Goal: Information Seeking & Learning: Learn about a topic

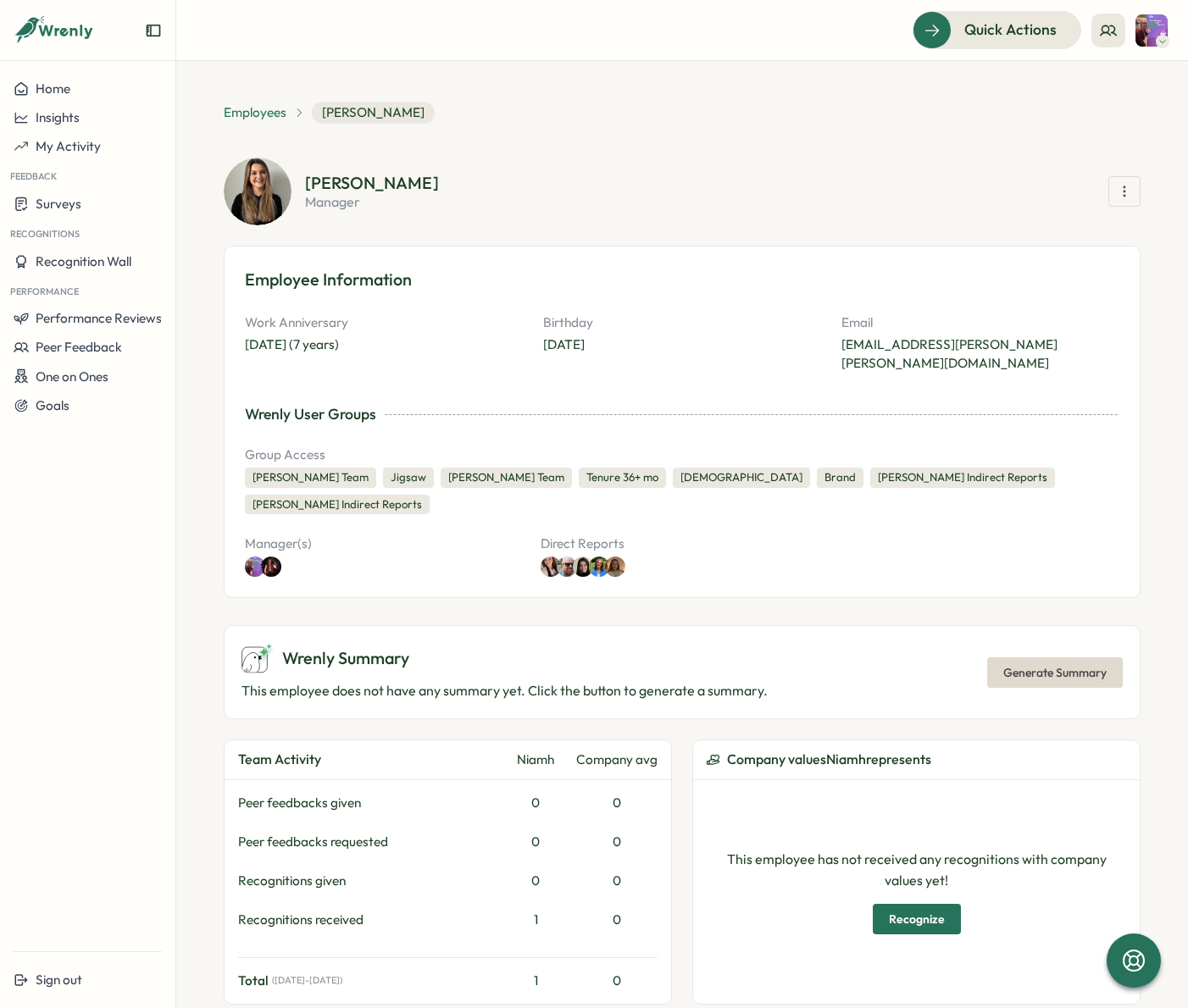
click at [259, 118] on span "Employees" at bounding box center [255, 112] width 63 height 18
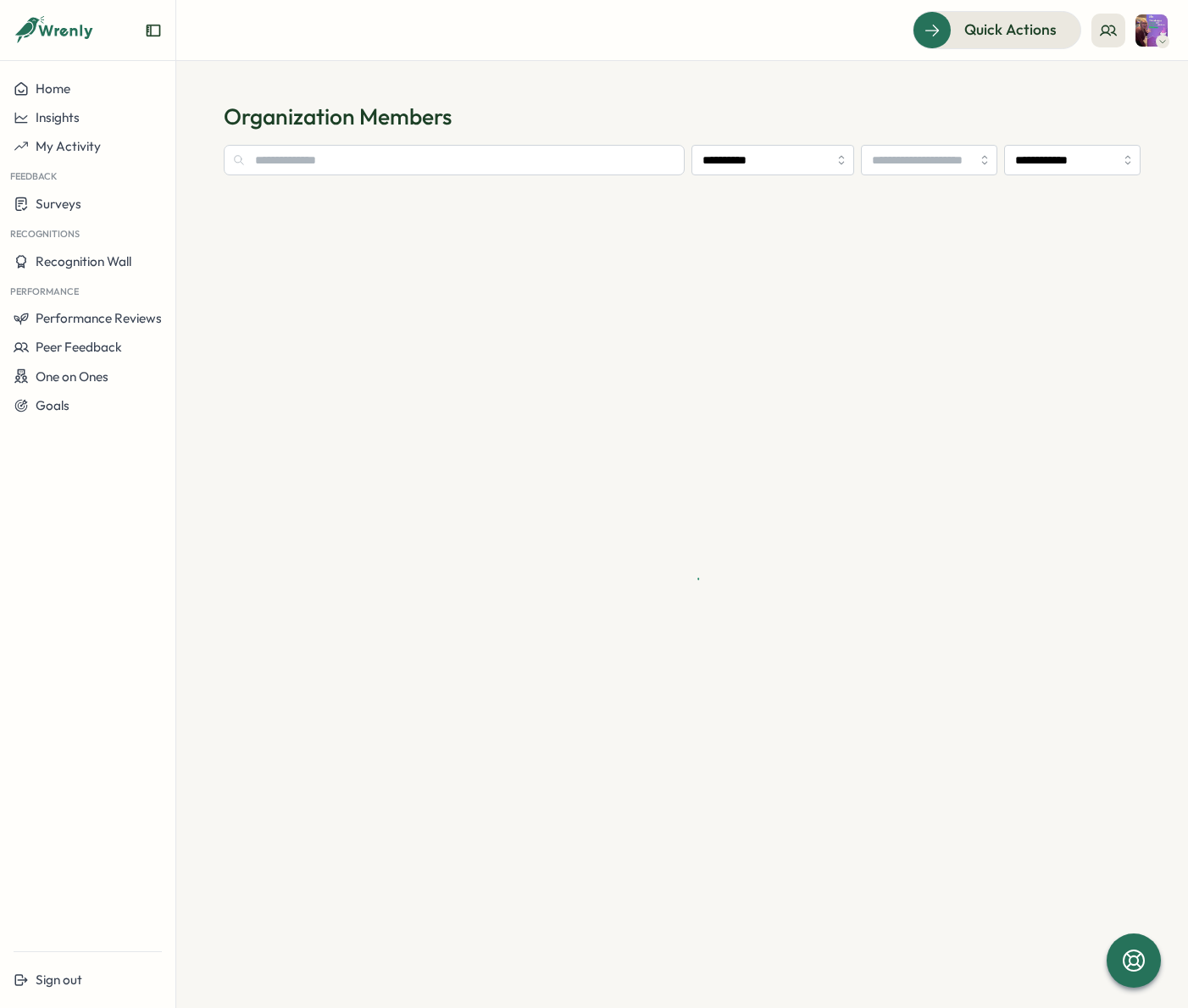
type input "**********"
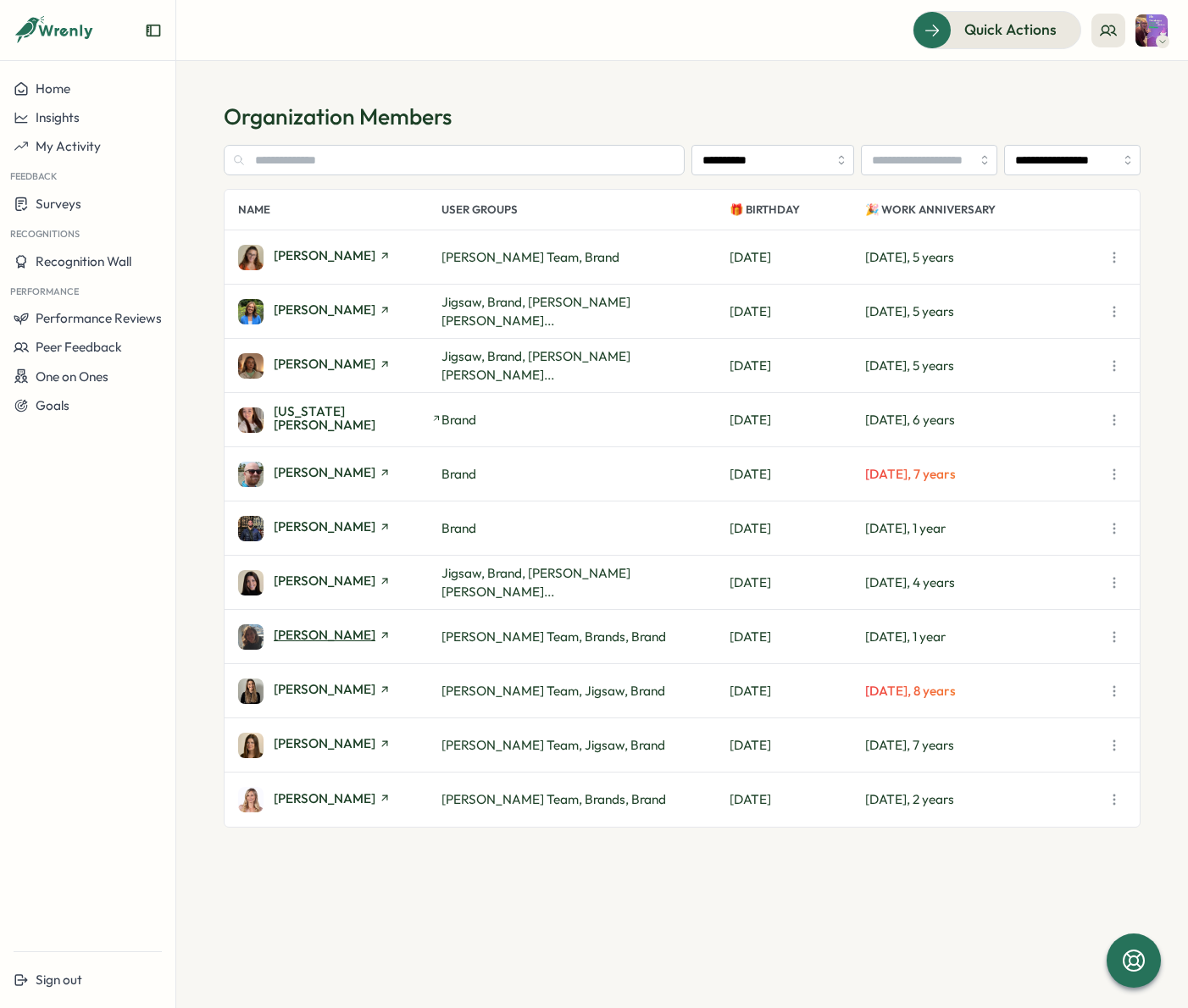
click at [336, 633] on span "[PERSON_NAME]" at bounding box center [324, 634] width 102 height 13
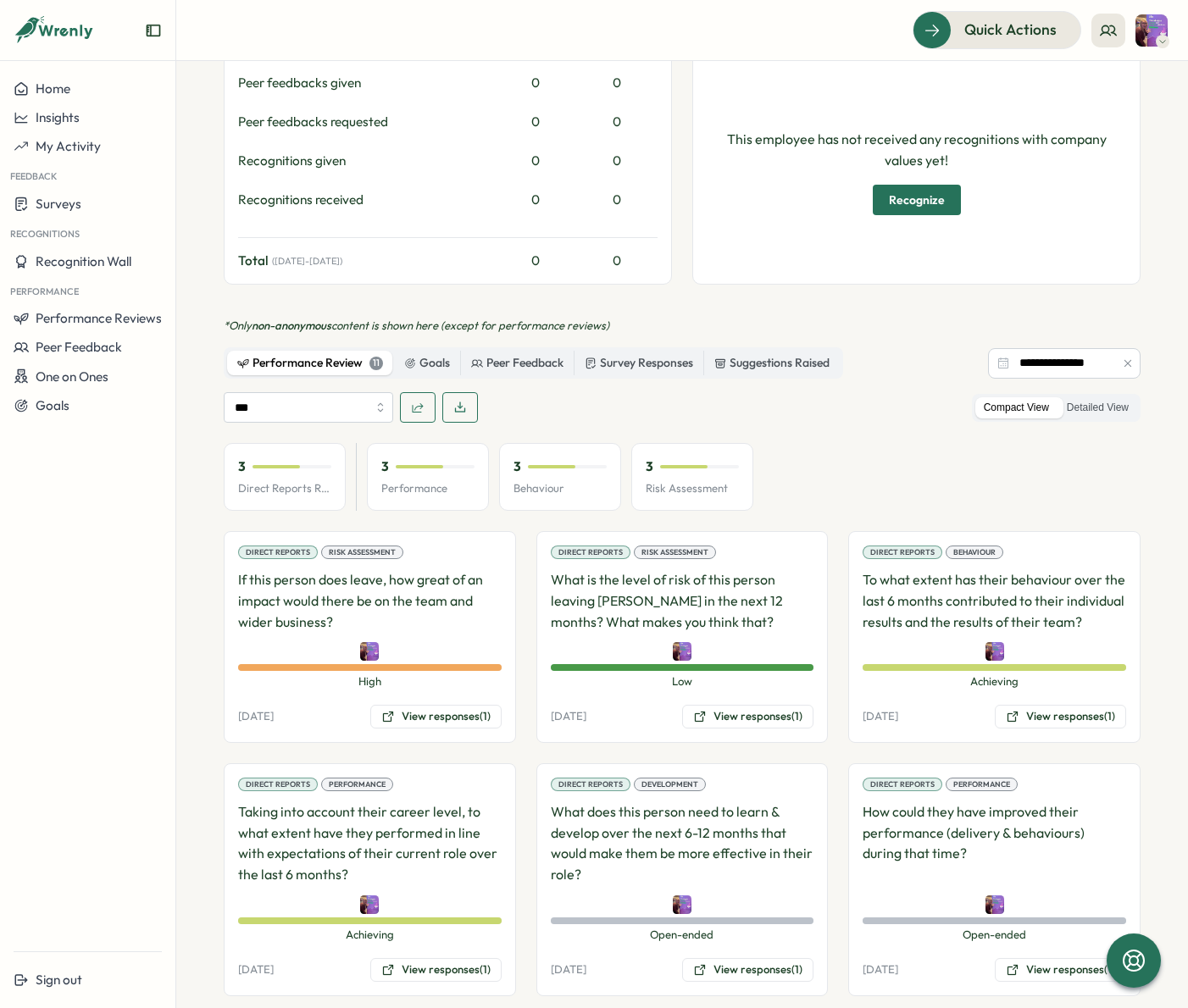
scroll to position [932, 0]
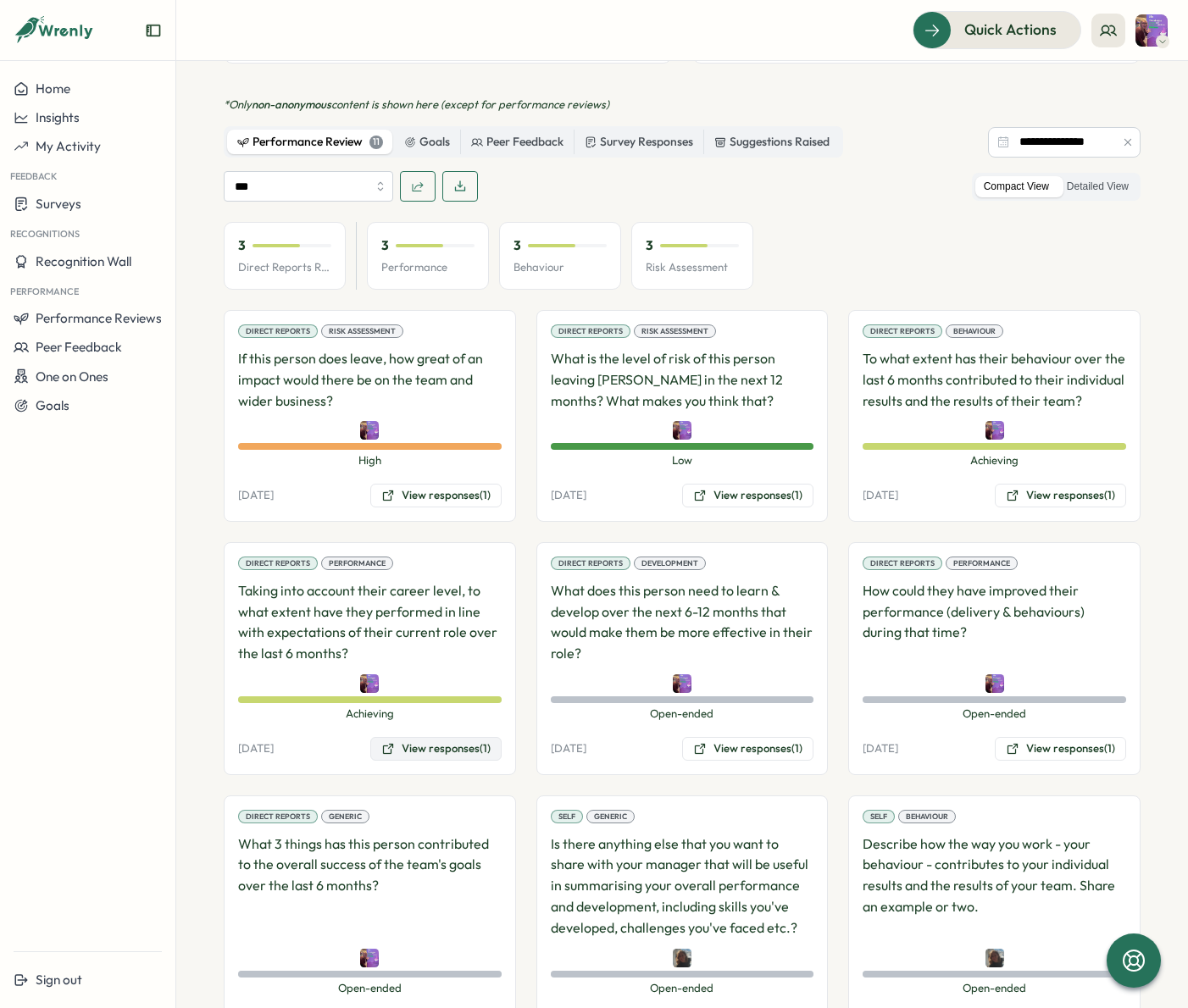
click at [441, 737] on button "View responses (1)" at bounding box center [435, 749] width 131 height 23
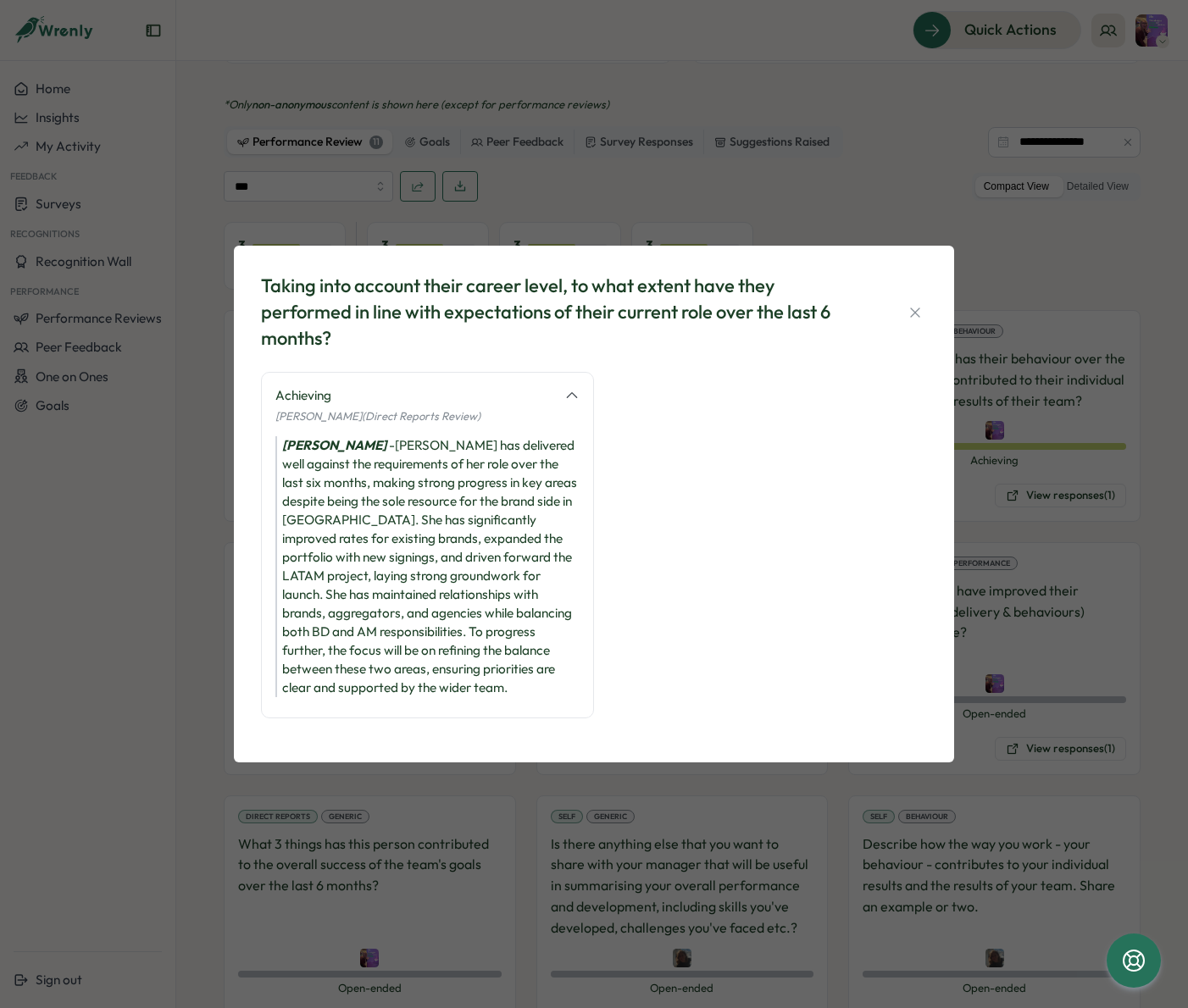
click at [912, 308] on icon "button" at bounding box center [914, 312] width 17 height 17
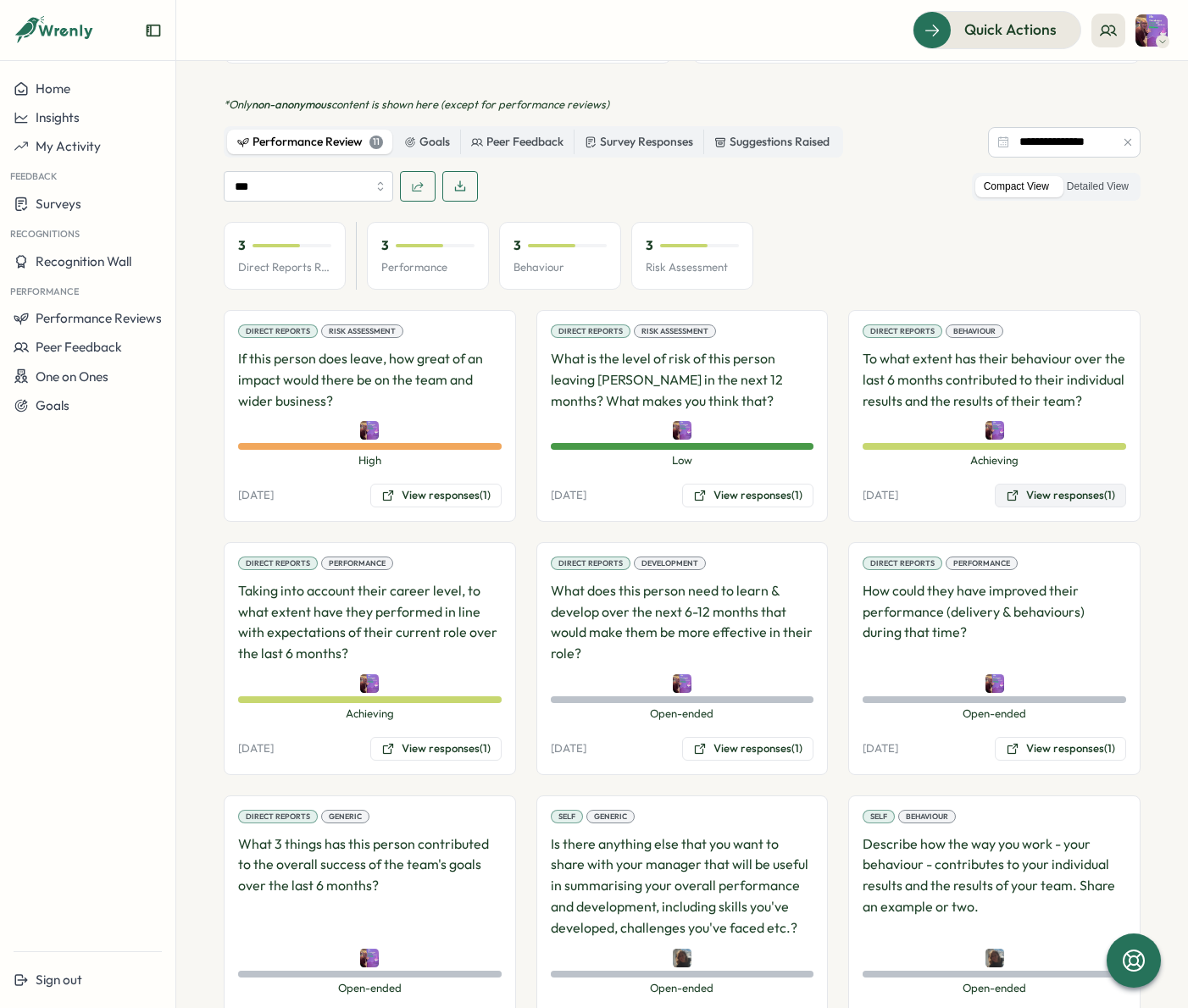
click at [1054, 484] on button "View responses (1)" at bounding box center [1060, 495] width 131 height 23
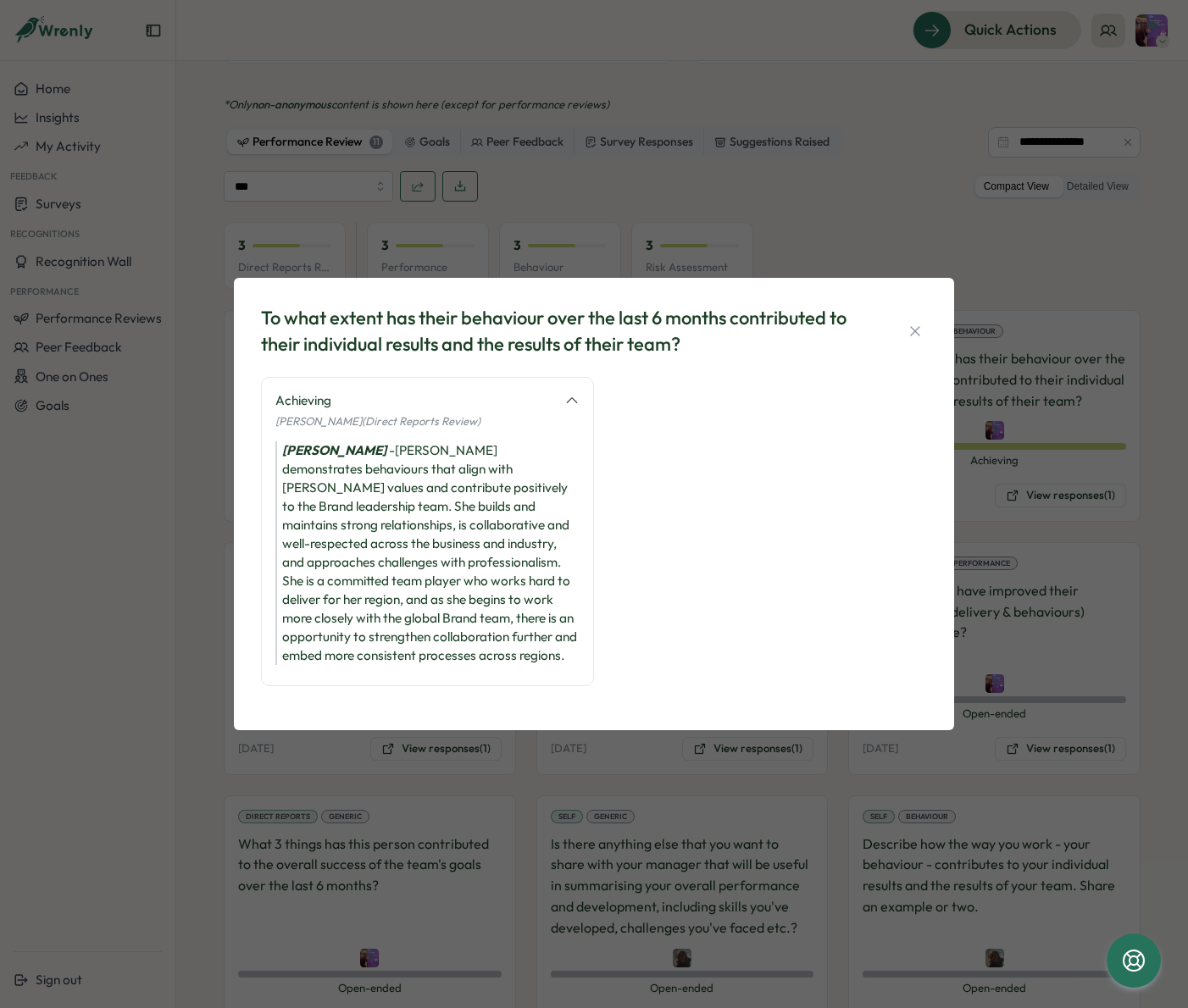
drag, startPoint x: 924, startPoint y: 327, endPoint x: 1138, endPoint y: 454, distance: 248.8
click at [924, 327] on button "button" at bounding box center [915, 331] width 23 height 23
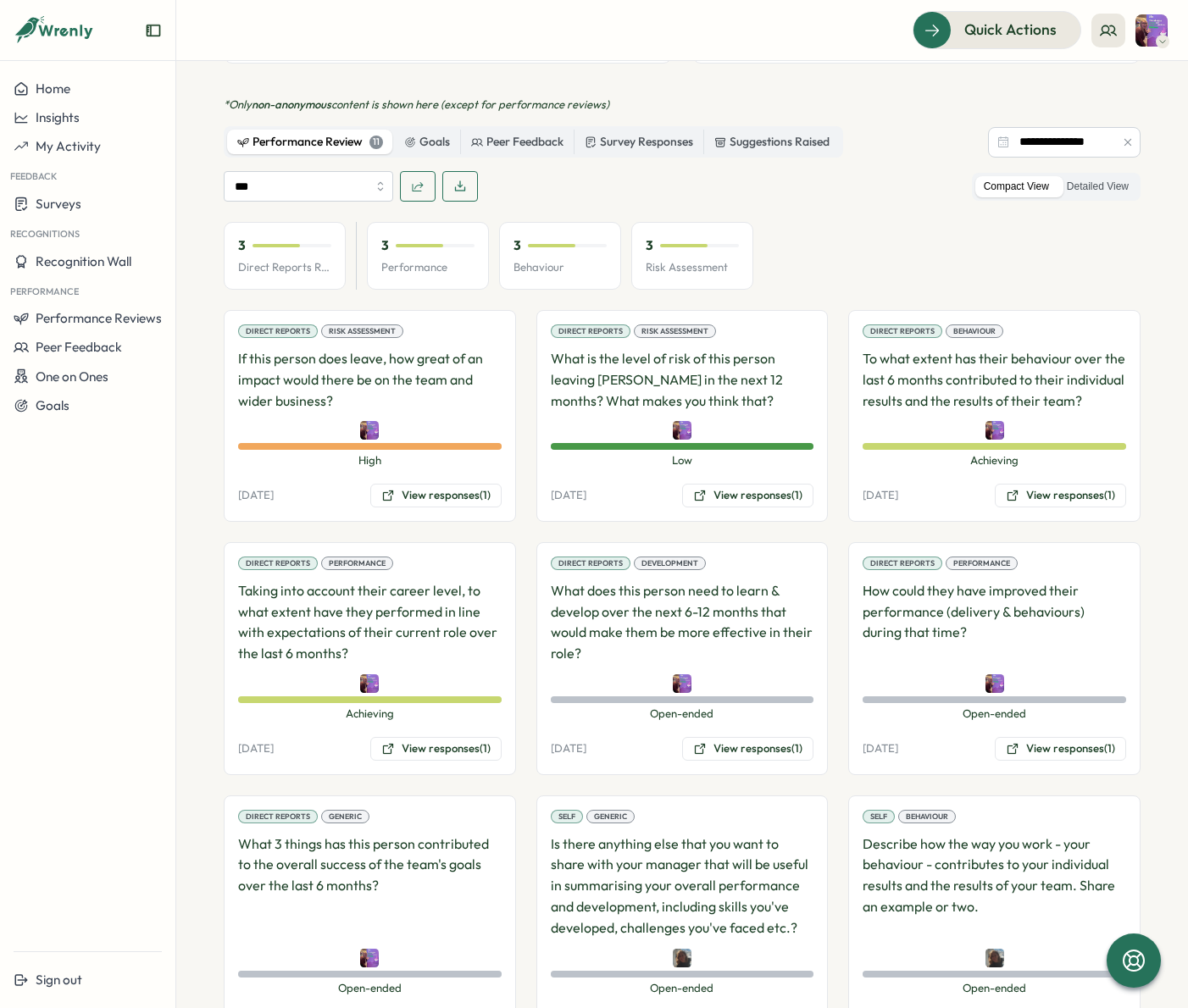
scroll to position [1165, 0]
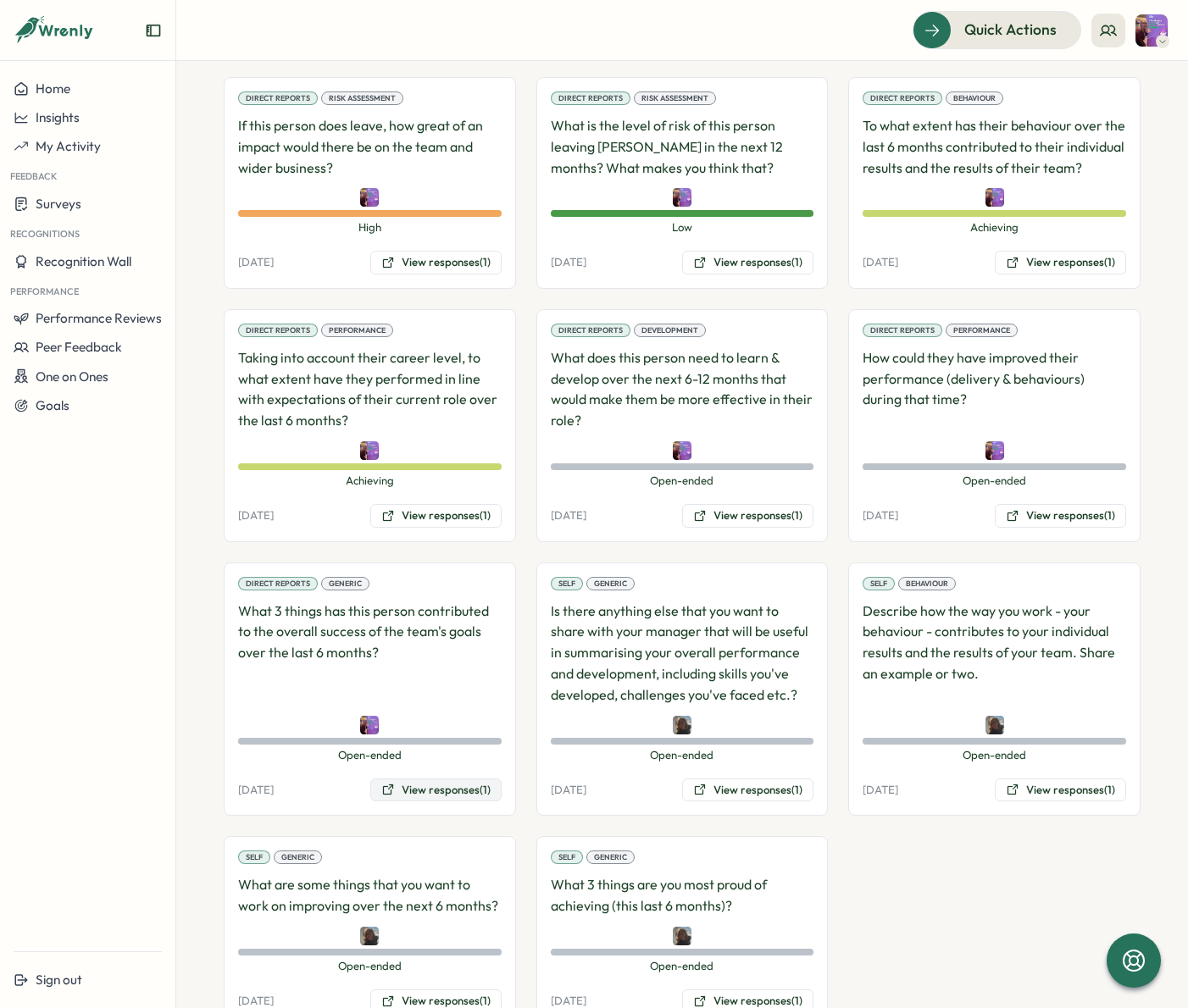
click at [466, 779] on button "View responses (1)" at bounding box center [435, 790] width 131 height 23
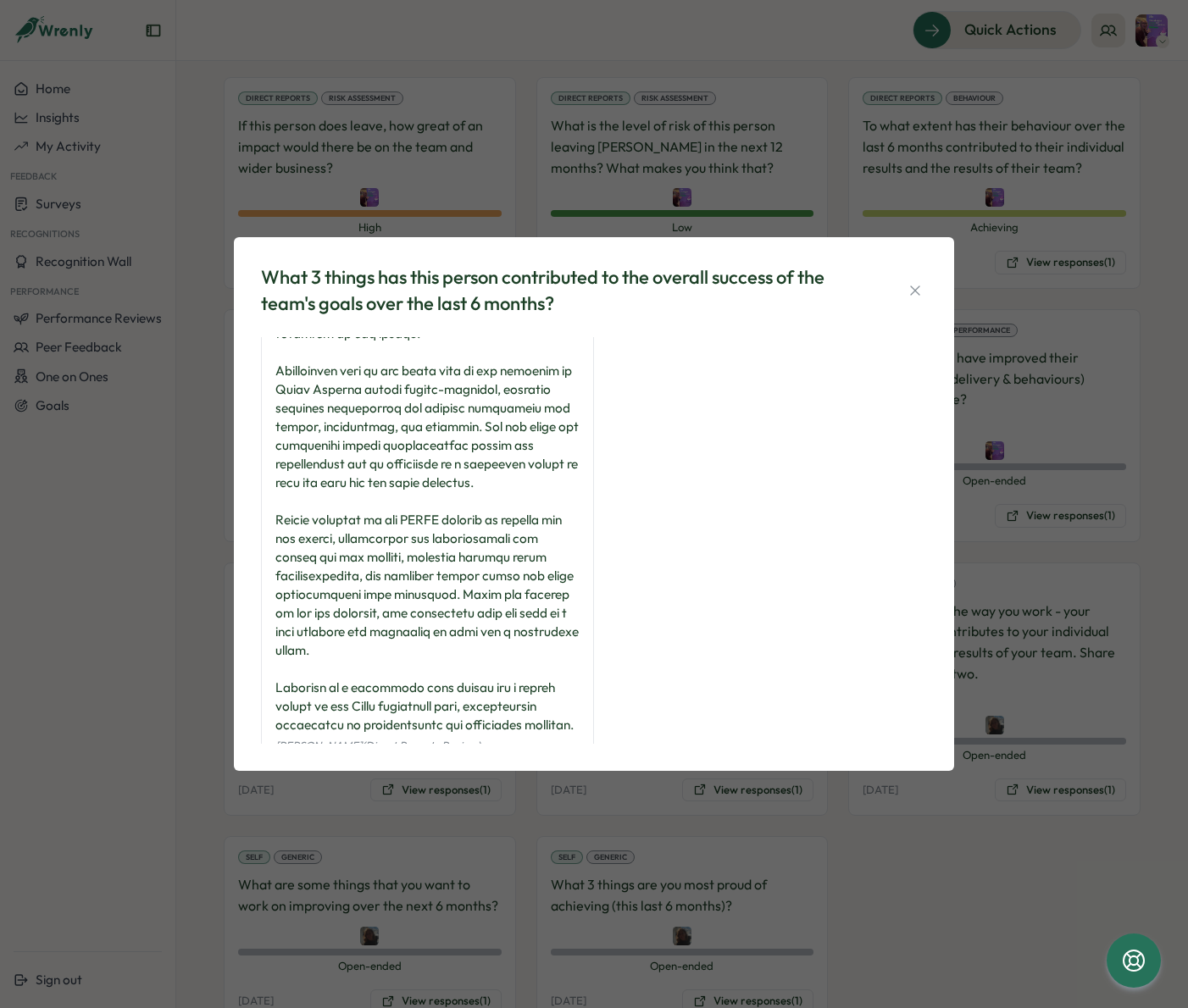
scroll to position [191, 0]
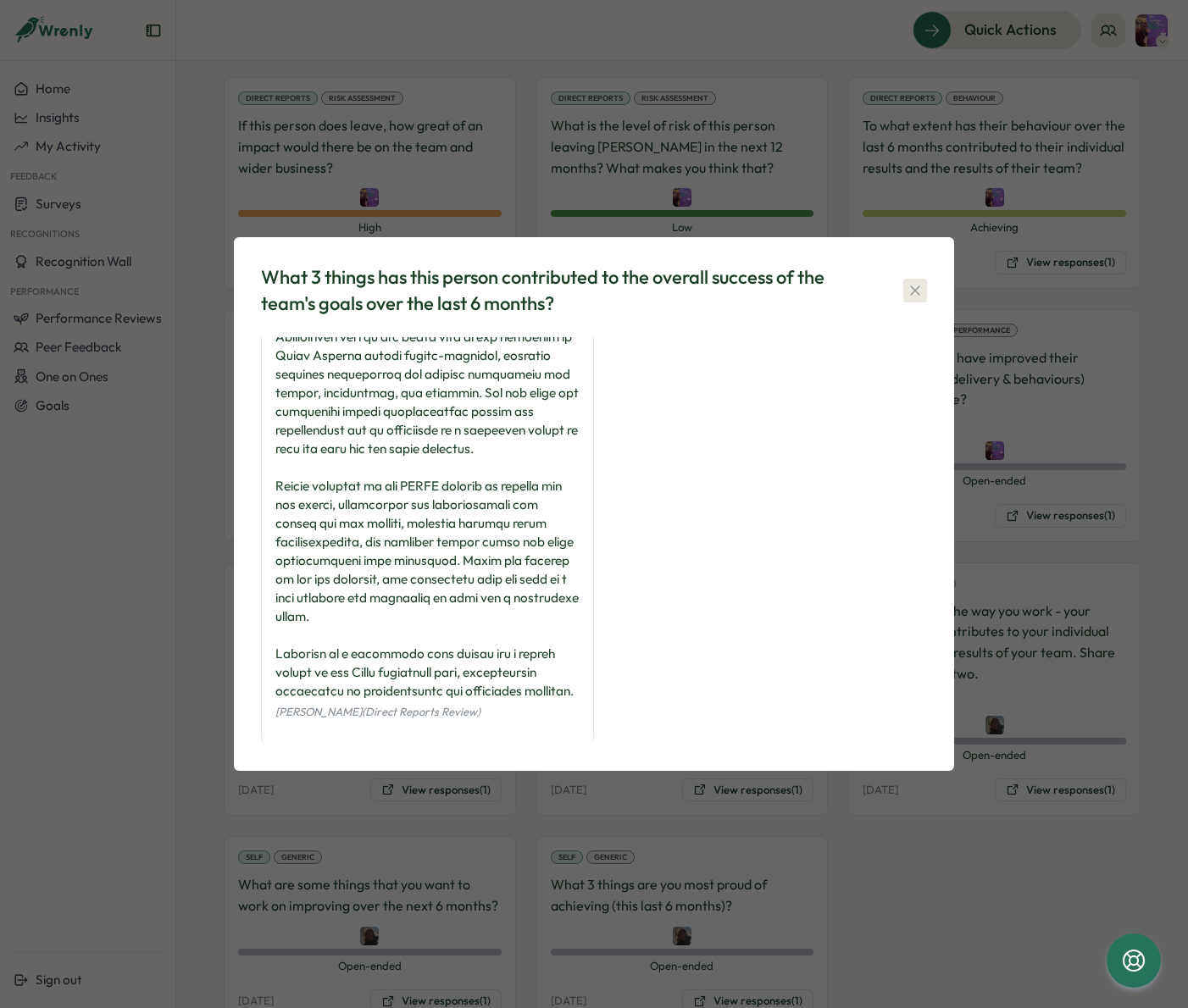
drag, startPoint x: 905, startPoint y: 285, endPoint x: 971, endPoint y: 388, distance: 122.3
click at [905, 285] on button "button" at bounding box center [915, 290] width 23 height 23
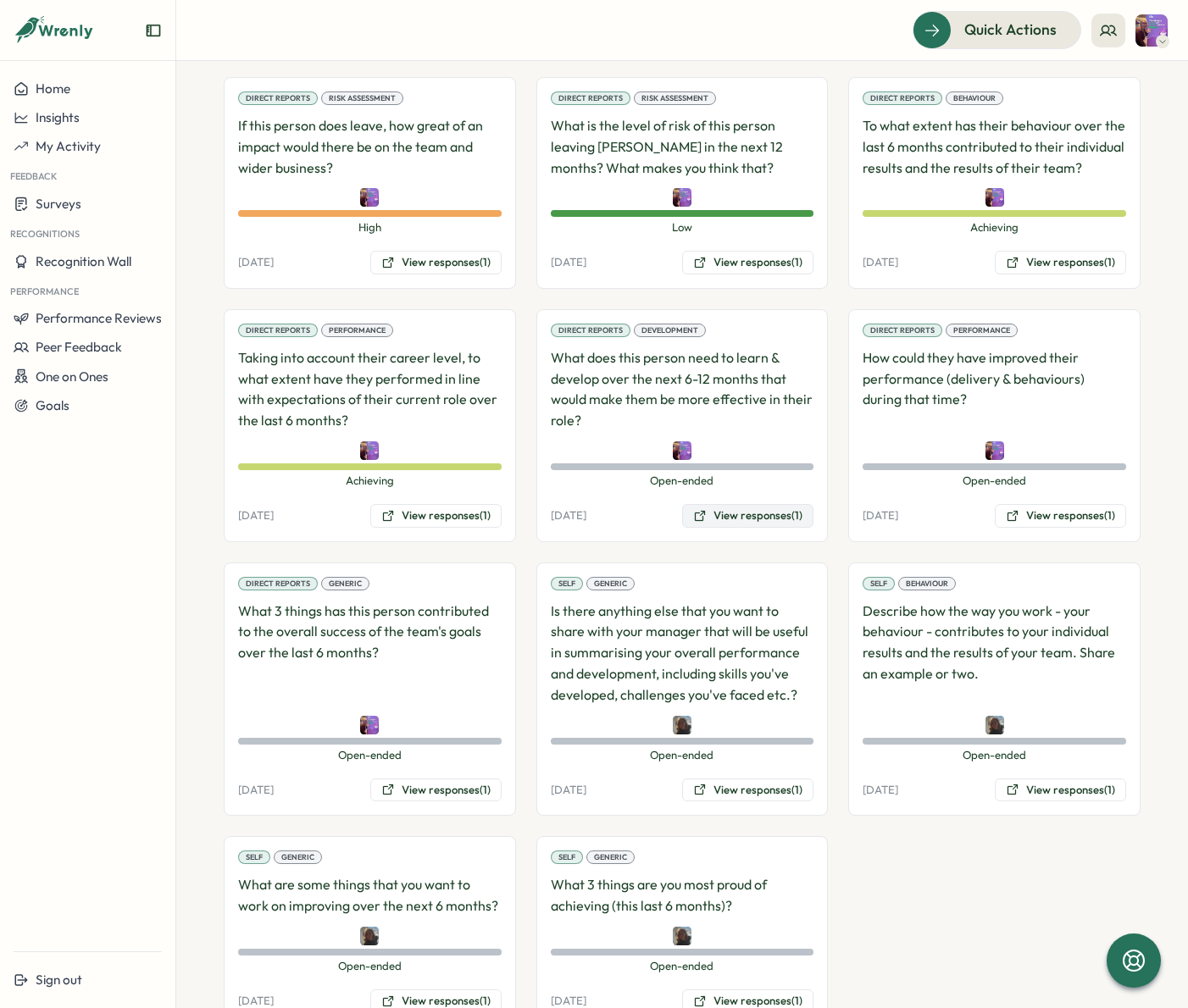
click at [728, 504] on button "View responses (1)" at bounding box center [747, 516] width 131 height 23
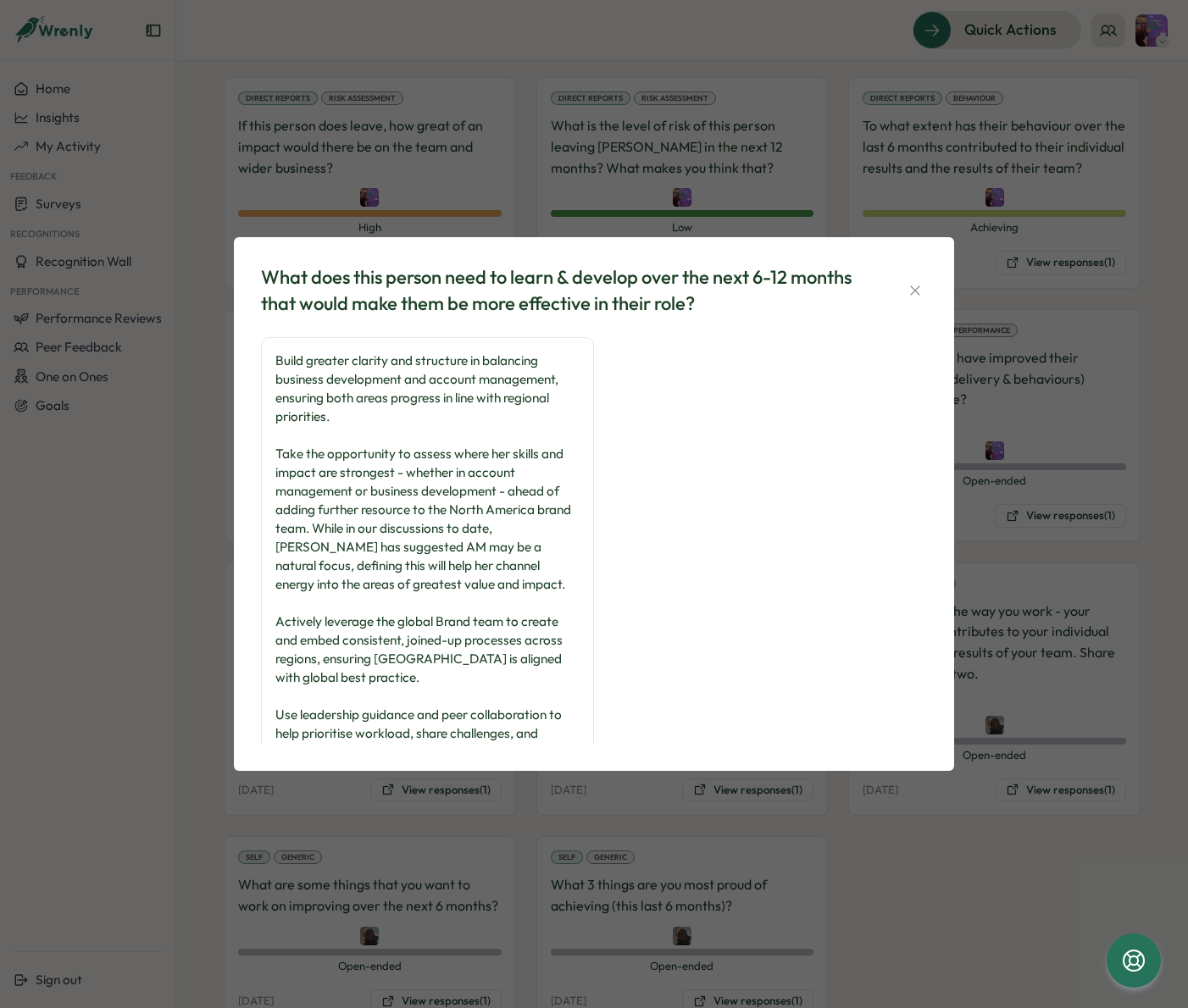
click at [896, 281] on div "What does this person need to learn & develop over the next 6-12 months that wo…" at bounding box center [594, 290] width 666 height 52
drag, startPoint x: 912, startPoint y: 286, endPoint x: 945, endPoint y: 304, distance: 37.6
click at [912, 286] on icon "button" at bounding box center [915, 290] width 10 height 10
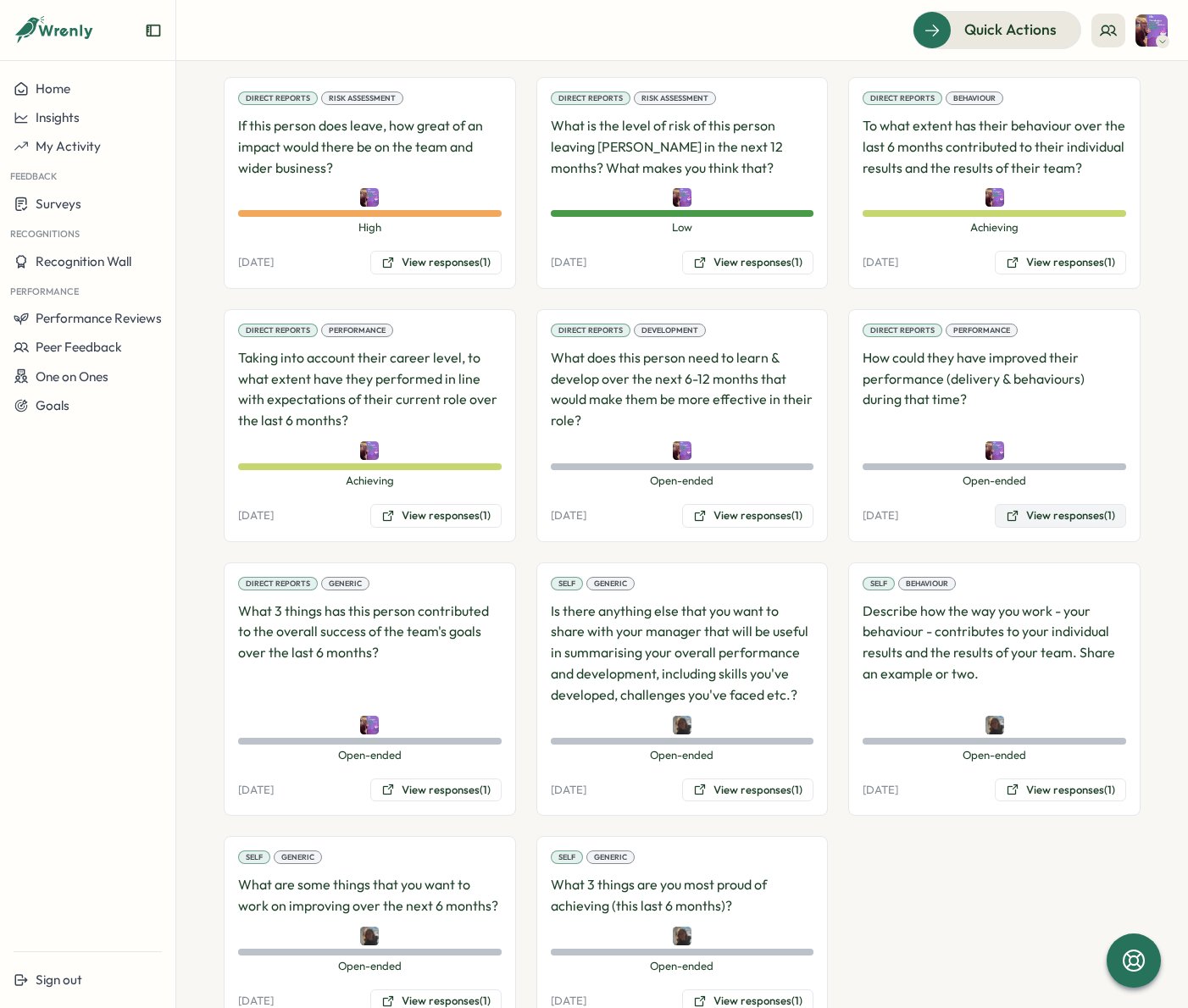
click at [1070, 504] on button "View responses (1)" at bounding box center [1060, 516] width 131 height 23
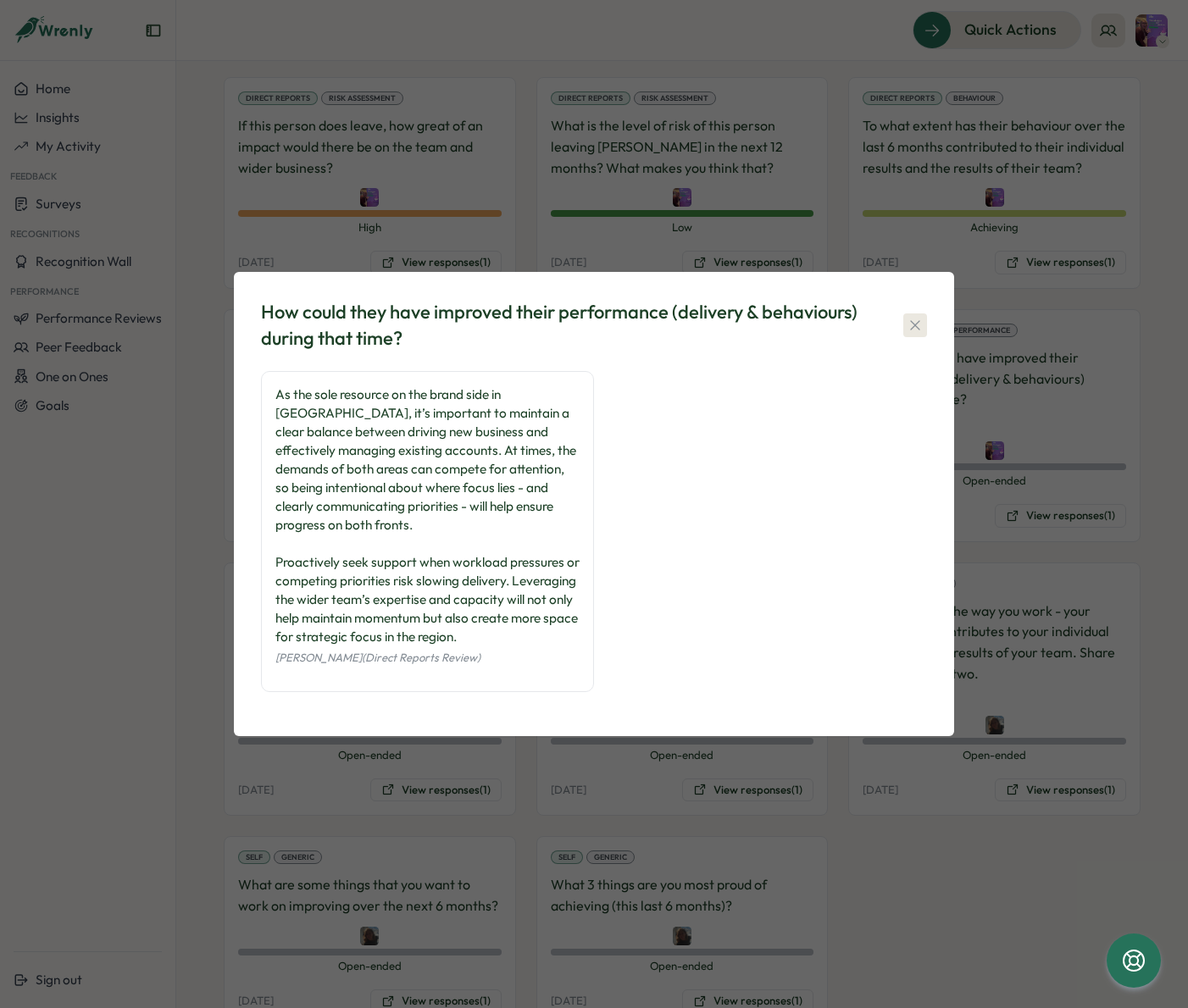
click at [909, 329] on icon "button" at bounding box center [914, 324] width 17 height 17
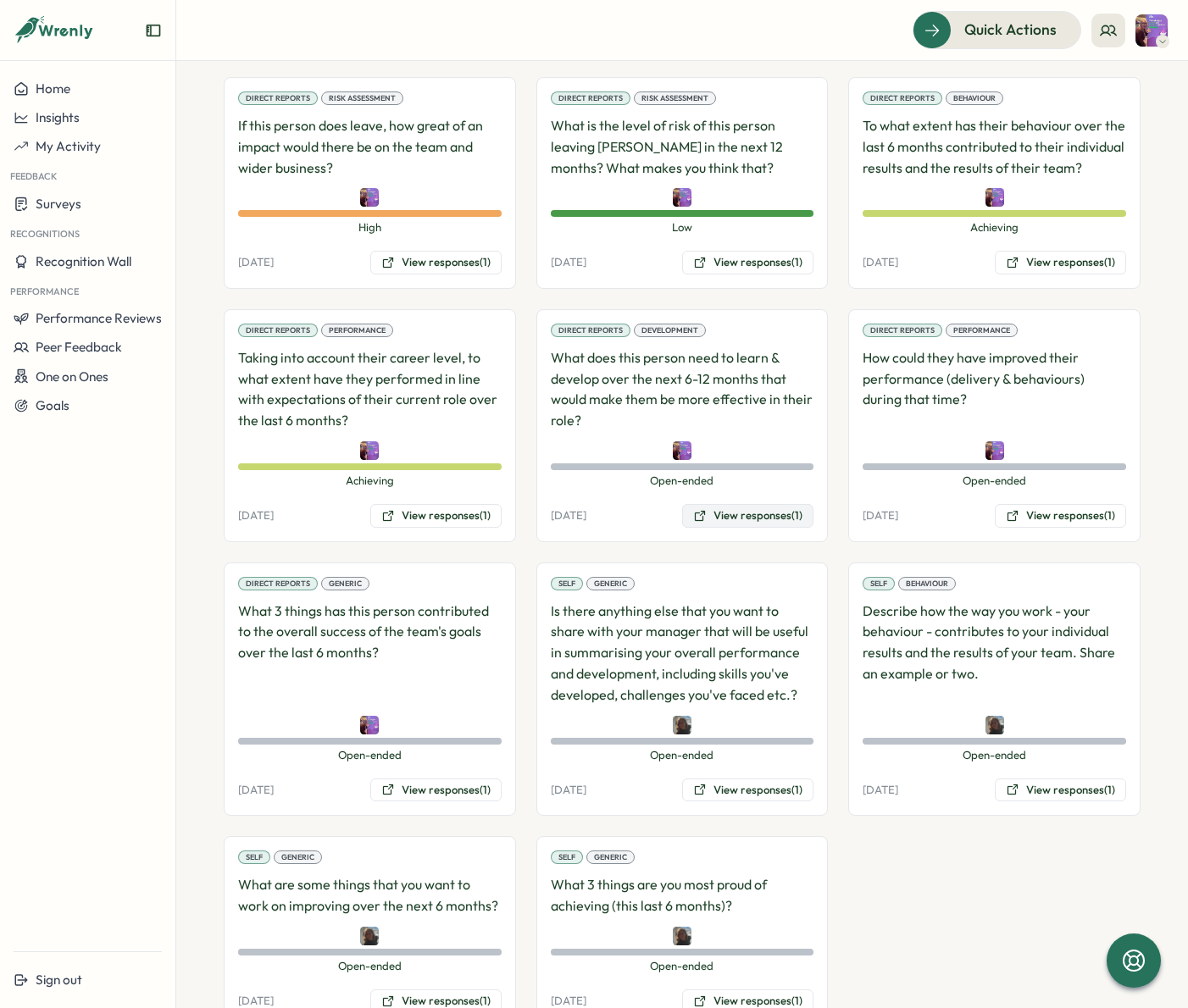
click at [719, 504] on button "View responses (1)" at bounding box center [747, 516] width 131 height 23
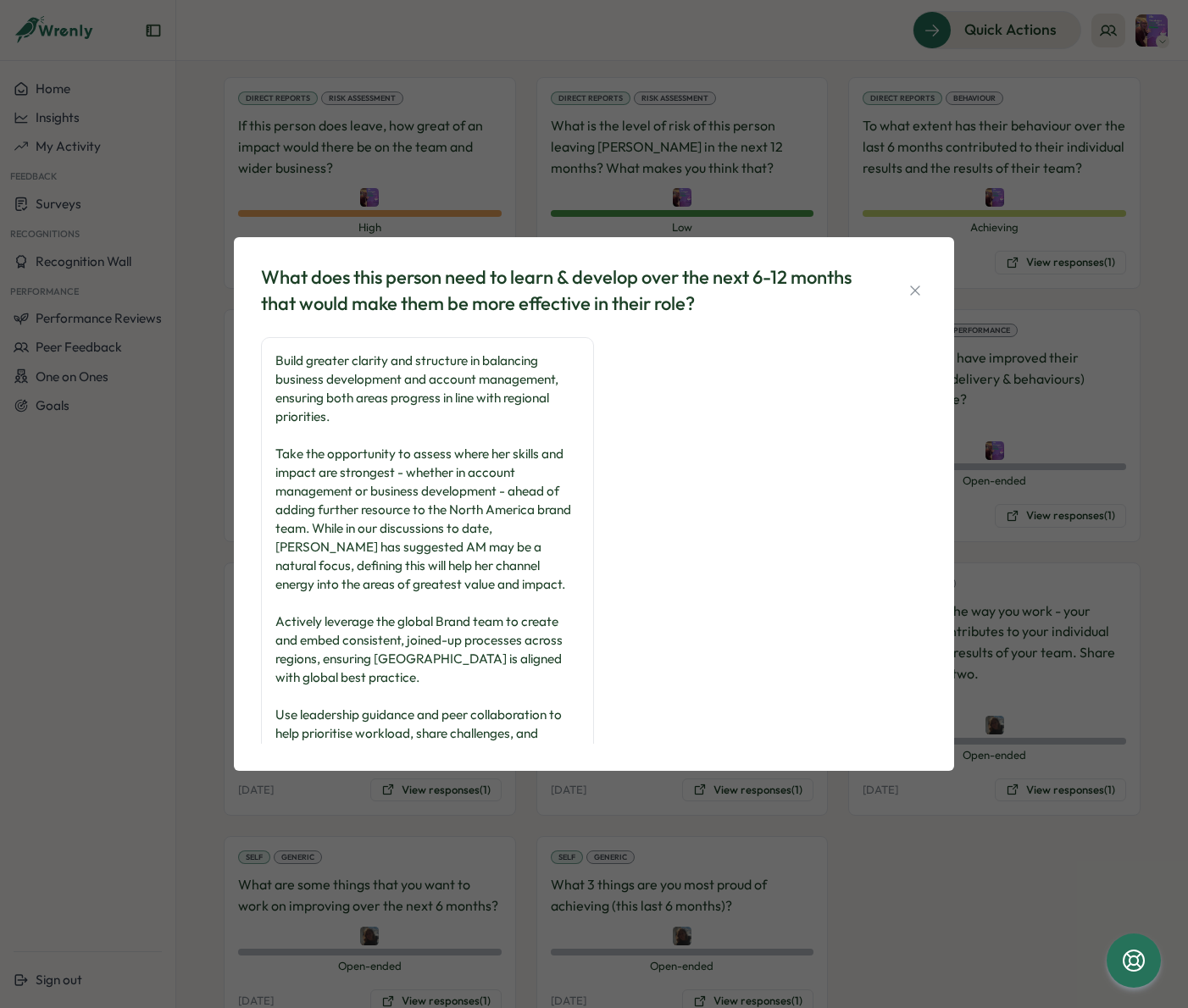
scroll to position [98, 0]
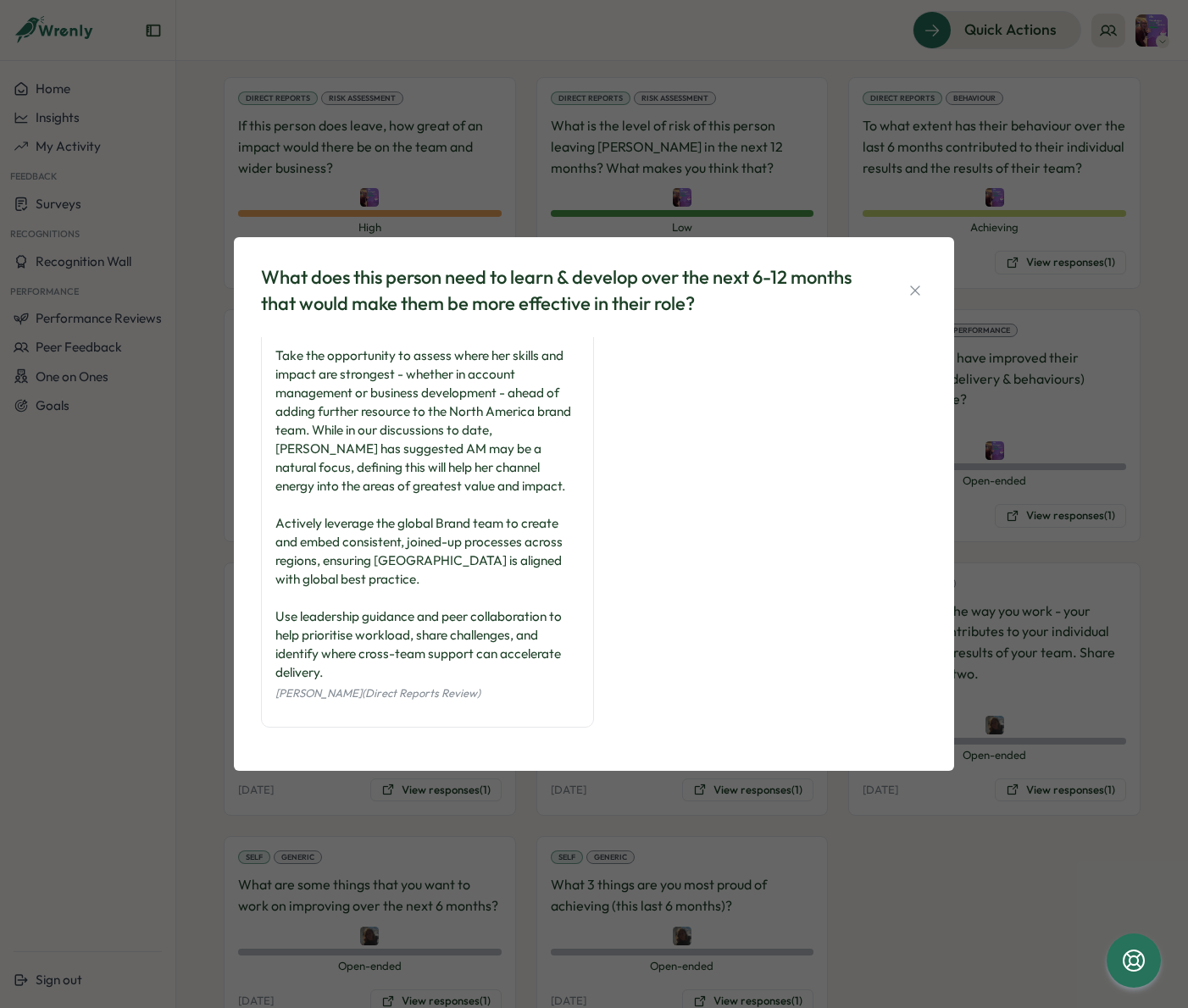
drag, startPoint x: 922, startPoint y: 285, endPoint x: 1114, endPoint y: 316, distance: 194.5
click at [922, 285] on icon "button" at bounding box center [914, 289] width 17 height 17
